Goal: Task Accomplishment & Management: Manage account settings

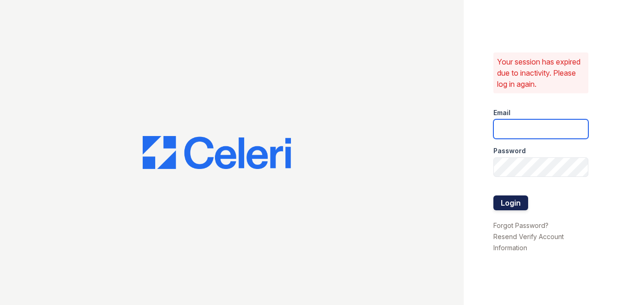
type input "[EMAIL_ADDRESS][DOMAIN_NAME]"
click at [508, 203] on button "Login" at bounding box center [511, 202] width 35 height 15
